Goal: Task Accomplishment & Management: Use online tool/utility

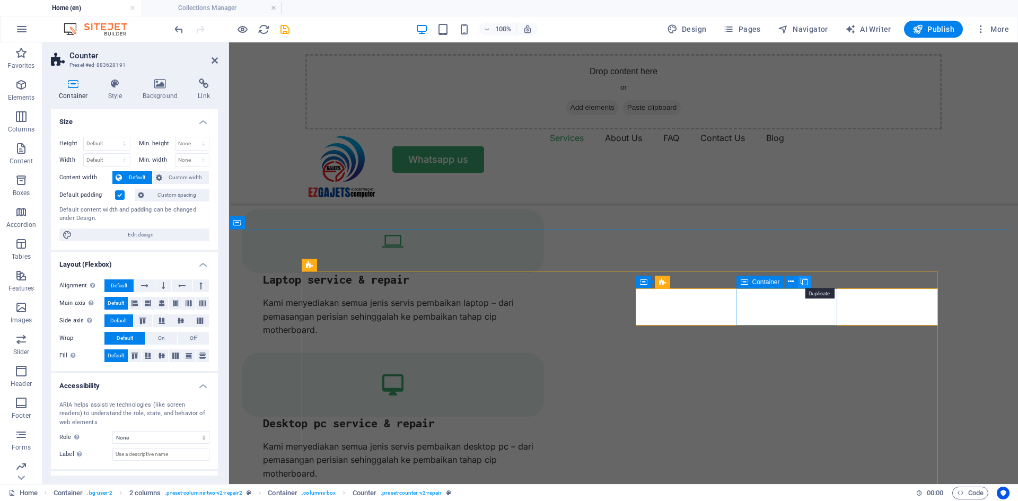
click at [805, 283] on icon at bounding box center [804, 281] width 7 height 11
click at [881, 283] on span "HTML" at bounding box center [880, 282] width 17 height 6
click at [880, 284] on span "HTML" at bounding box center [880, 282] width 17 height 6
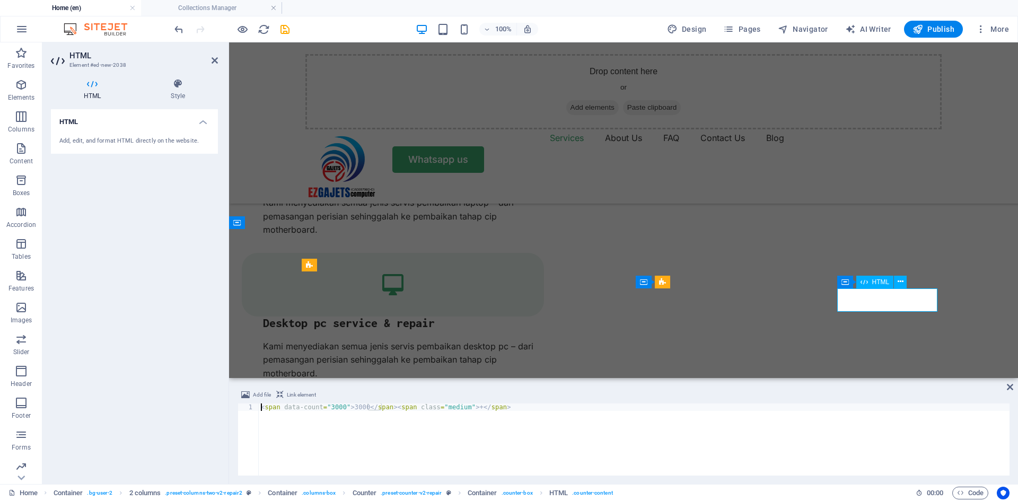
scroll to position [1299, 0]
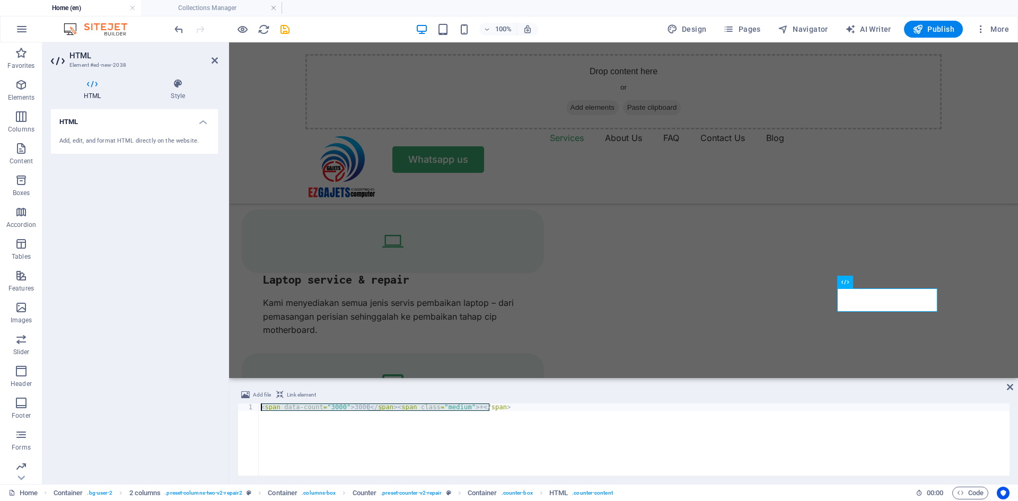
drag, startPoint x: 531, startPoint y: 411, endPoint x: 234, endPoint y: 404, distance: 296.5
click at [234, 404] on div "Add file Link element <span data-count="3000">3000</span><span class="medium">+…" at bounding box center [623, 432] width 789 height 104
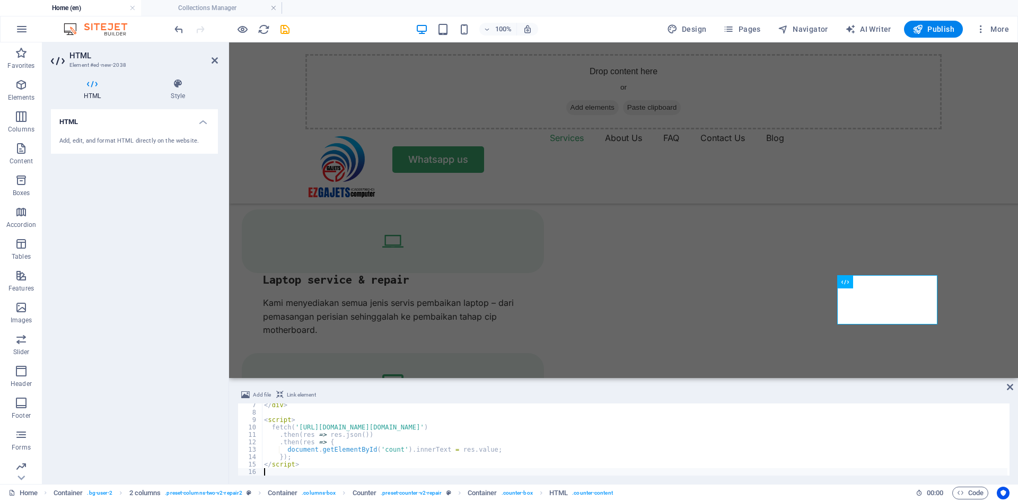
scroll to position [0, 0]
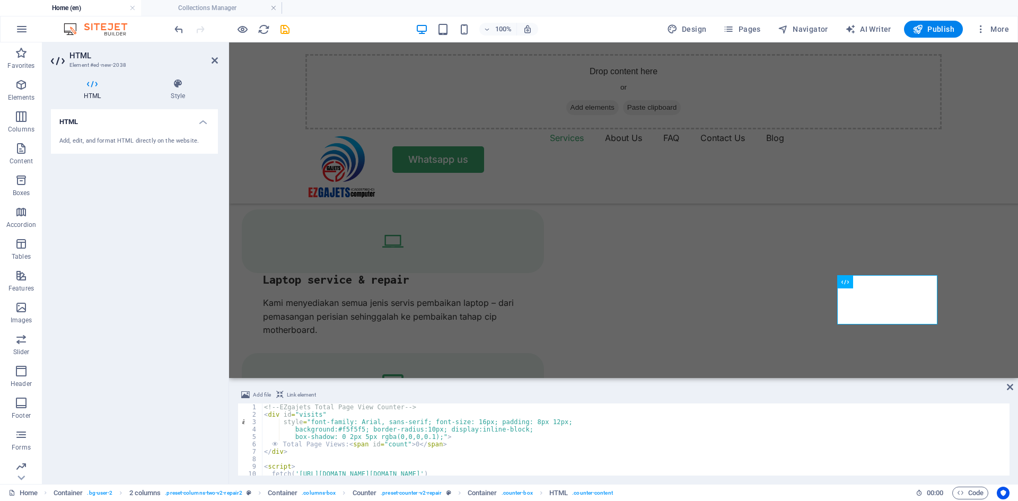
click at [410, 444] on div "<!-- EZgajets Total Page View Counter --> < div id = "visits" style = "font-fam…" at bounding box center [635, 447] width 746 height 87
type textarea "<span data-count="3000">3000</span><span class="medium">+</span>"
click at [409, 445] on div "<!-- EZgajets Total Page View Counter --> < div id = "visits" style = "font-fam…" at bounding box center [635, 447] width 746 height 87
type textarea "👁️ Total Page Views: <span id="count">112000</span>"
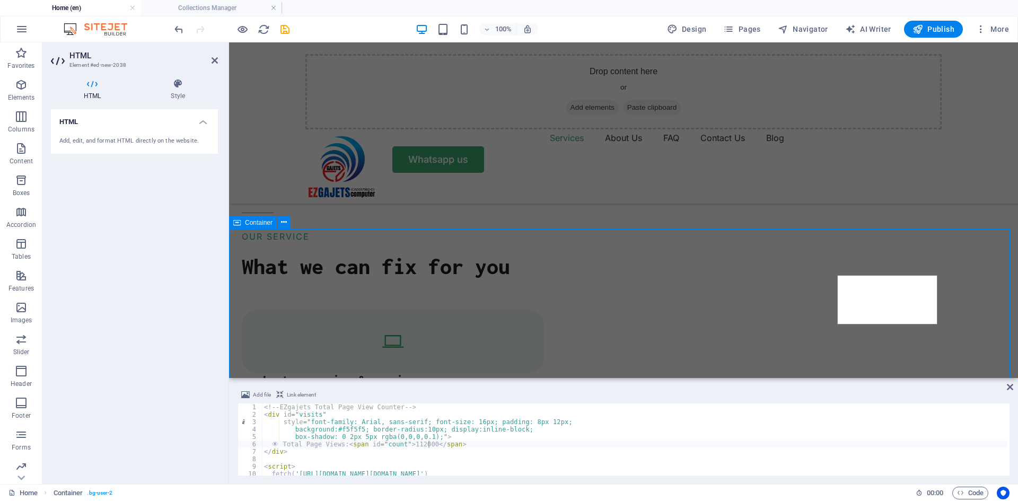
scroll to position [1399, 0]
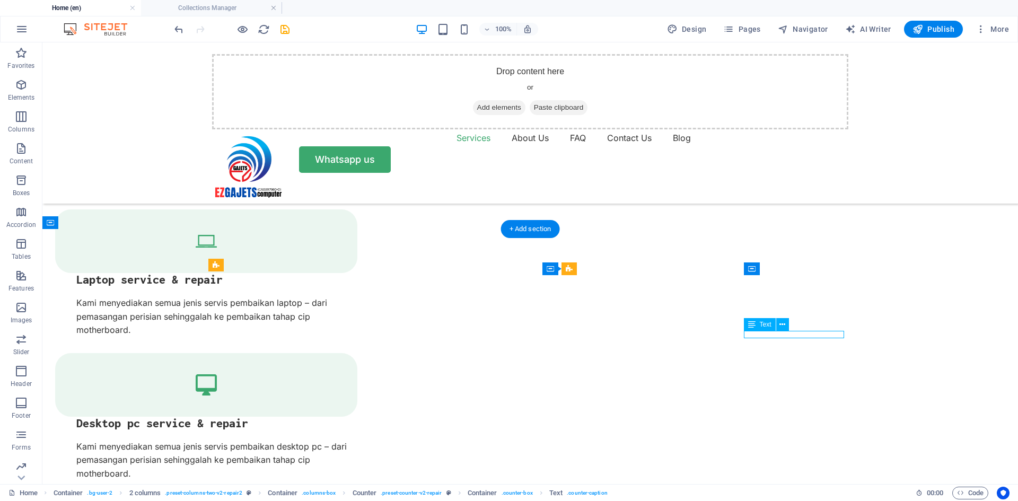
click at [763, 326] on span "Text" at bounding box center [766, 324] width 12 height 6
click at [783, 324] on icon at bounding box center [782, 324] width 6 height 11
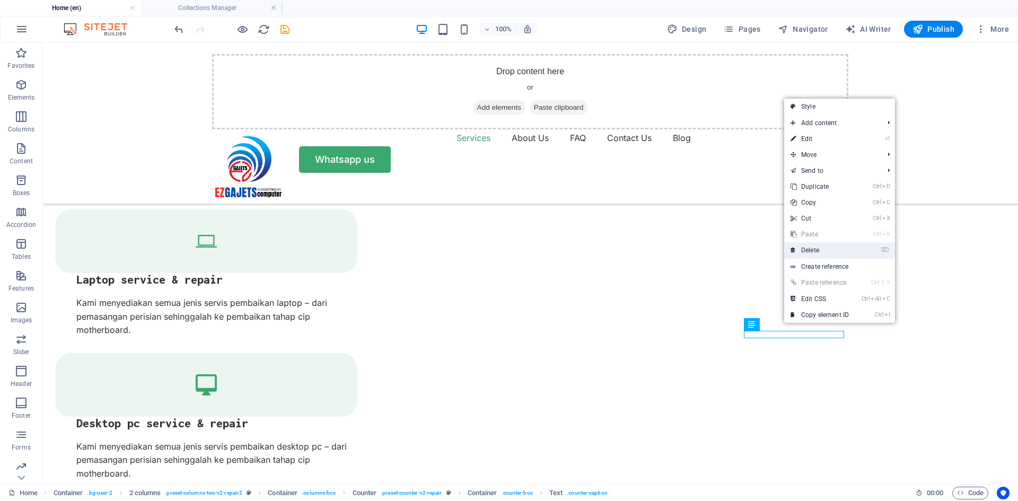
click at [829, 255] on link "⌦ Delete" at bounding box center [819, 250] width 71 height 16
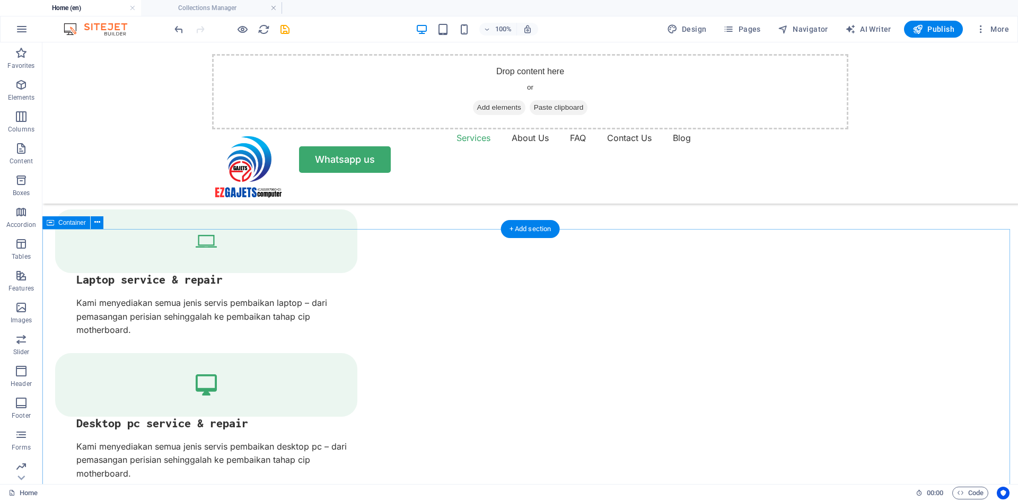
click at [283, 35] on icon "save" at bounding box center [285, 29] width 12 height 12
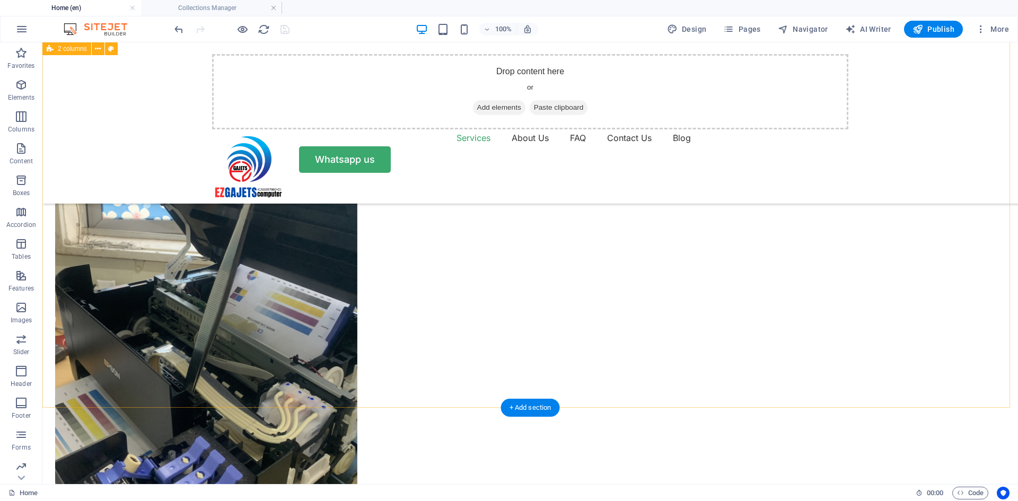
scroll to position [869, 0]
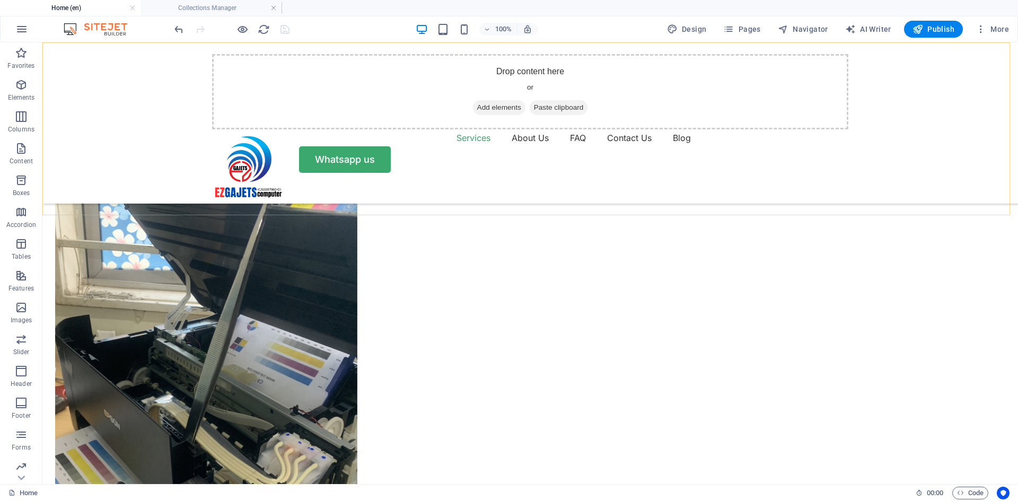
click at [138, 156] on div "Drop content here or Add elements Paste clipboard Services About Us FAQ Contact…" at bounding box center [530, 122] width 976 height 161
click at [909, 122] on div "Drop content here or Add elements Paste clipboard Services About Us FAQ Contact…" at bounding box center [530, 122] width 976 height 161
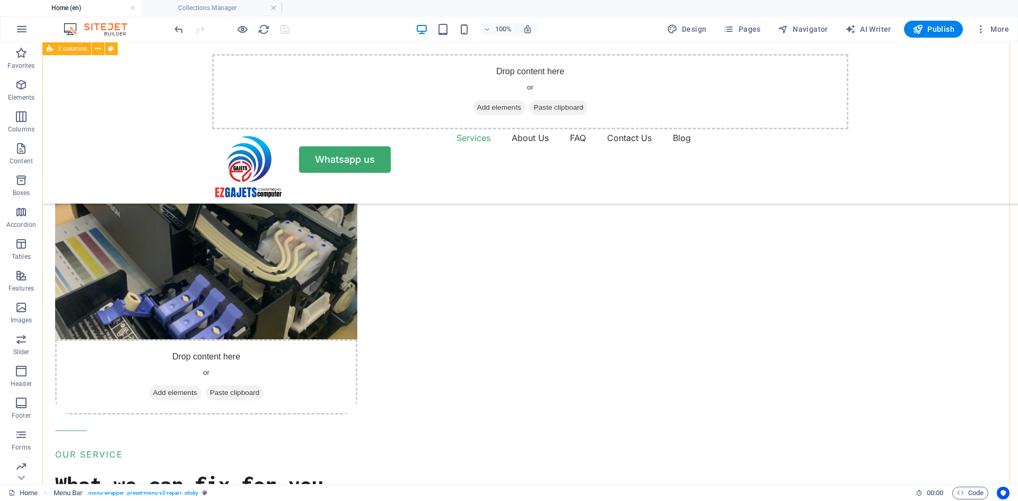
scroll to position [1399, 0]
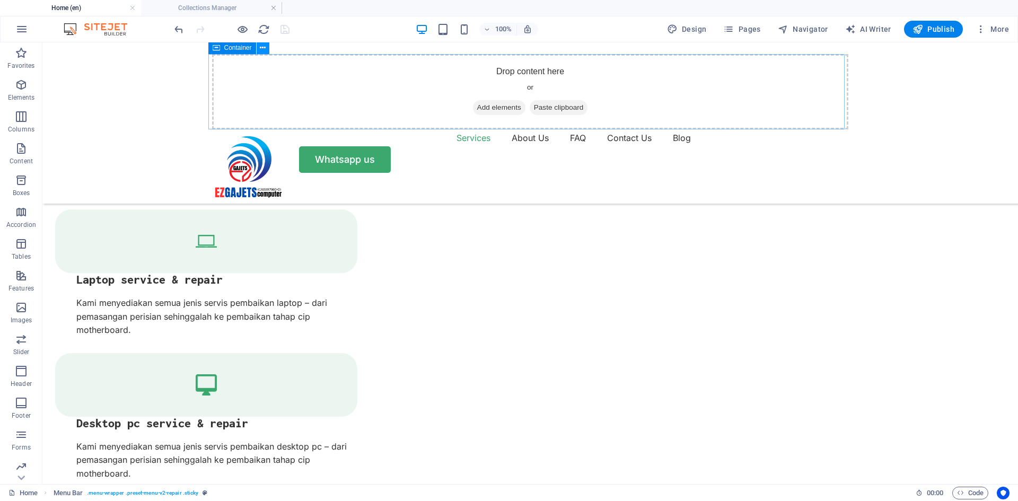
click at [262, 49] on icon at bounding box center [263, 47] width 6 height 11
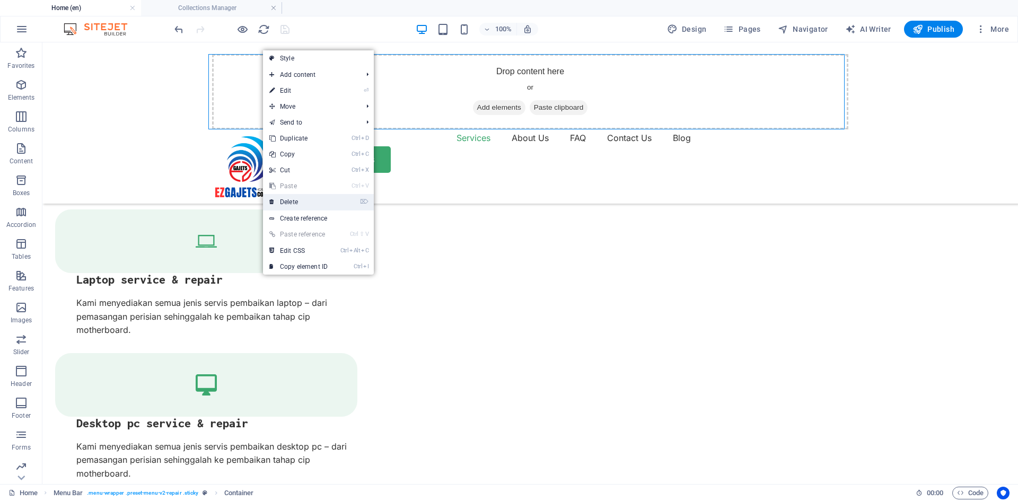
click at [295, 201] on link "⌦ Delete" at bounding box center [298, 202] width 71 height 16
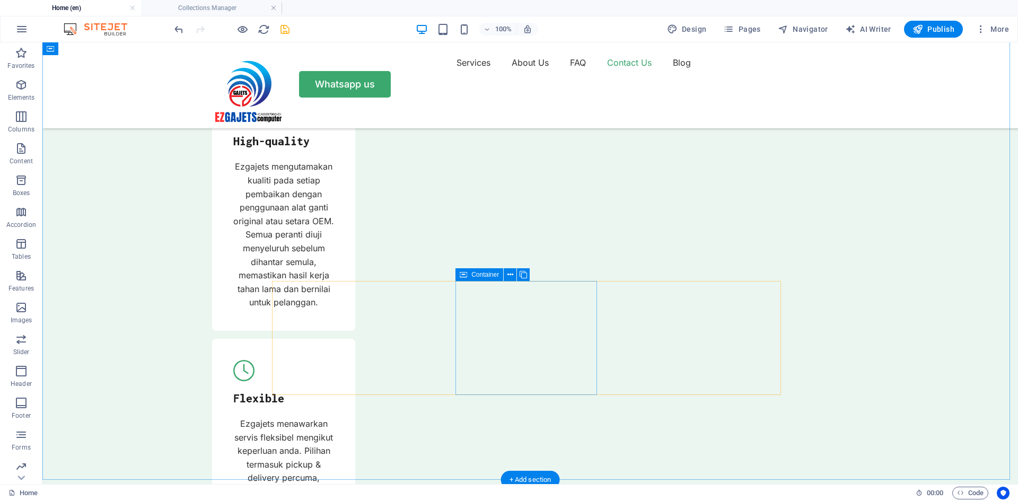
scroll to position [4346, 0]
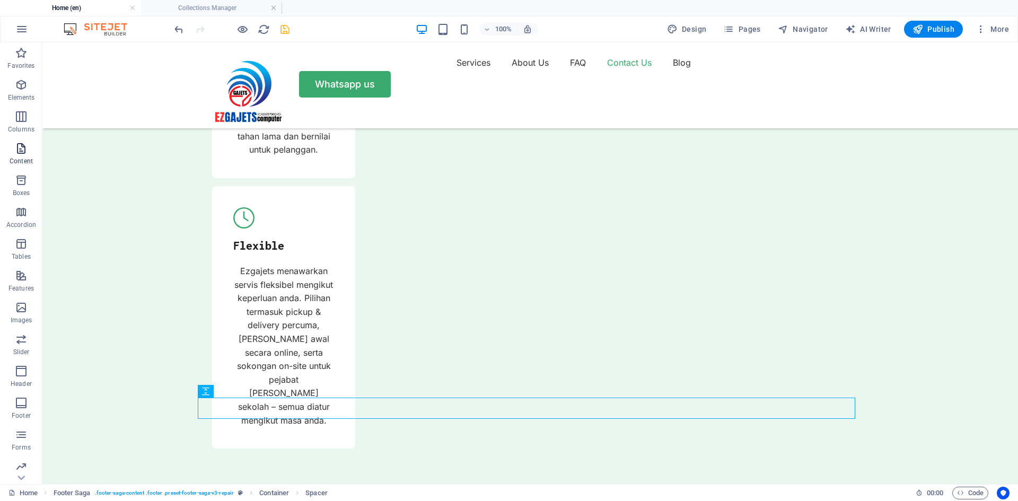
click at [21, 147] on icon "button" at bounding box center [21, 148] width 13 height 13
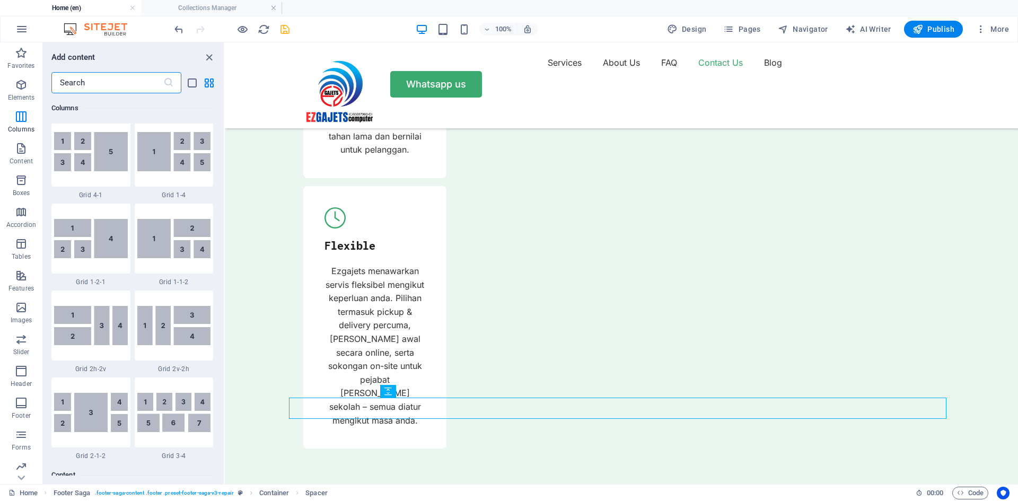
scroll to position [1431, 0]
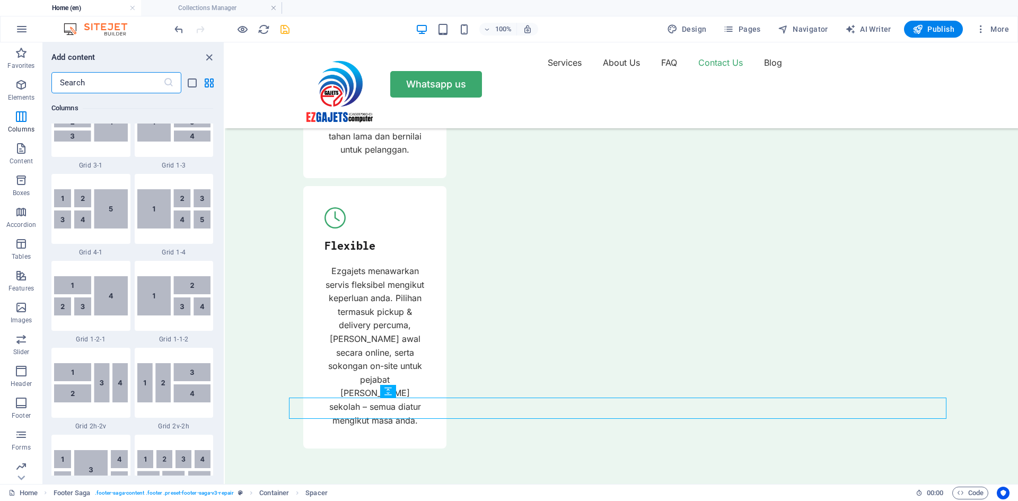
click at [84, 80] on input "text" at bounding box center [107, 82] width 112 height 21
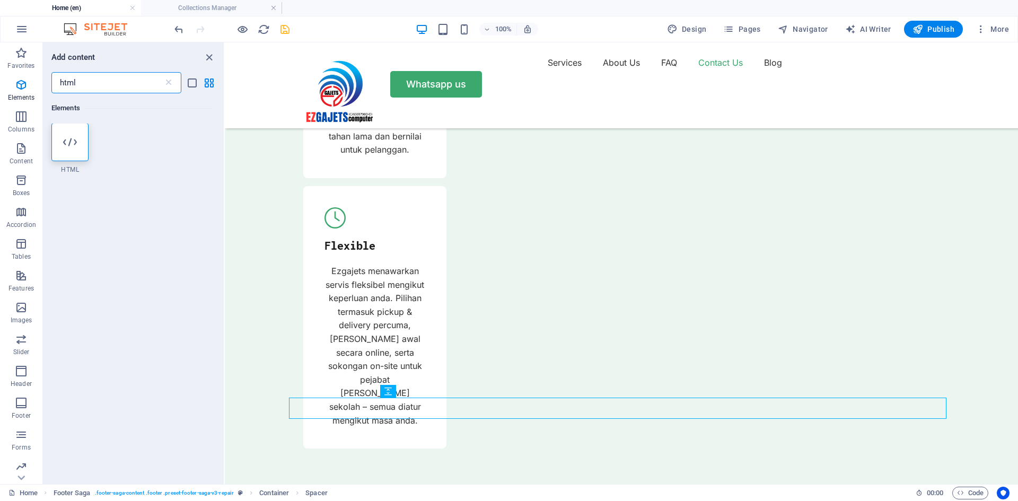
scroll to position [0, 0]
type input "html"
click at [66, 146] on icon at bounding box center [70, 143] width 14 height 14
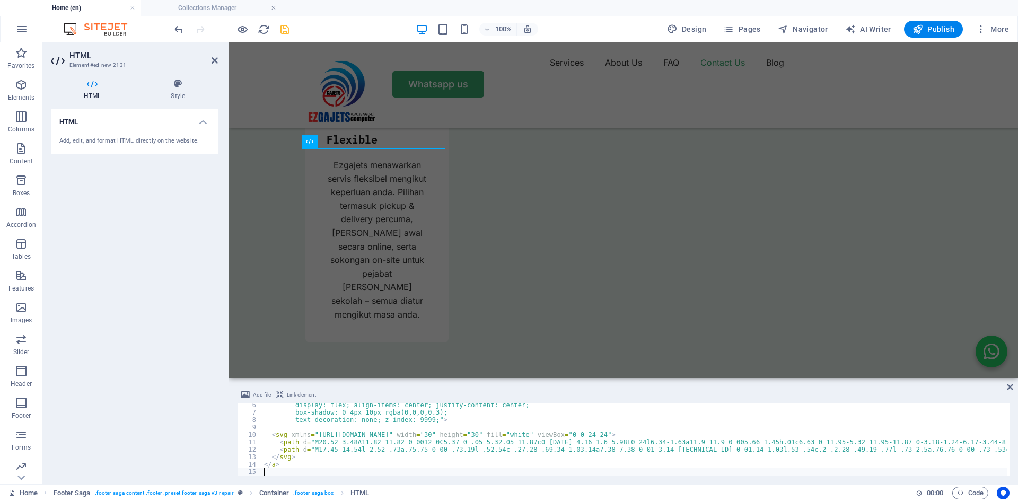
scroll to position [41, 0]
click at [209, 201] on div "HTML Add, edit, and format HTML directly on the website." at bounding box center [134, 292] width 167 height 366
click at [285, 27] on icon "save" at bounding box center [285, 29] width 12 height 12
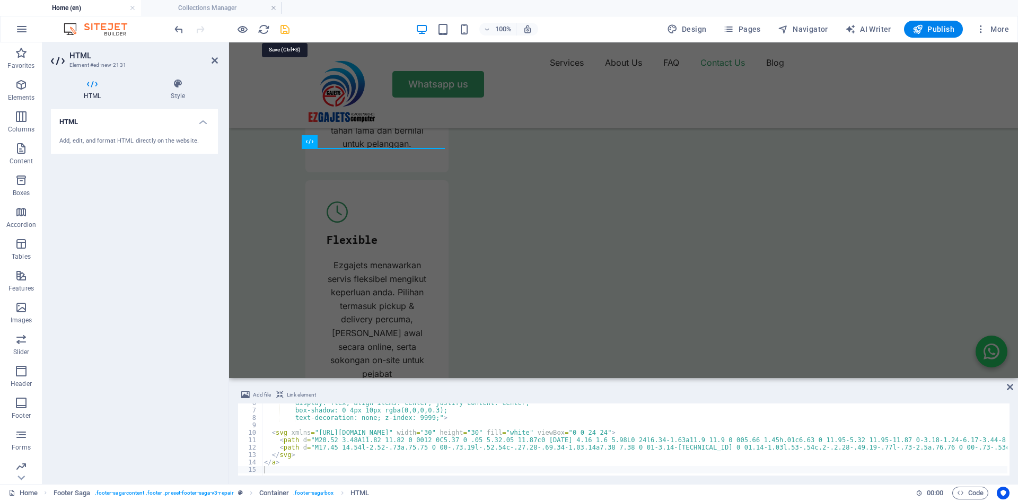
scroll to position [4346, 0]
